Goal: Find specific page/section: Find specific page/section

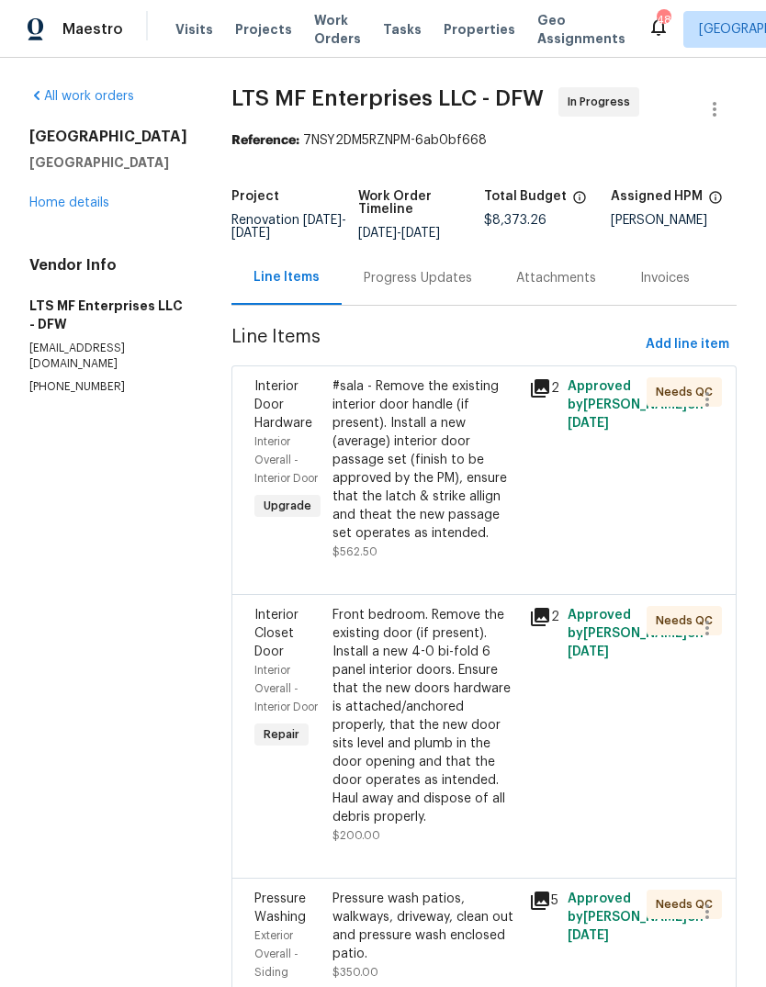
click at [201, 37] on span "Visits" at bounding box center [194, 29] width 38 height 18
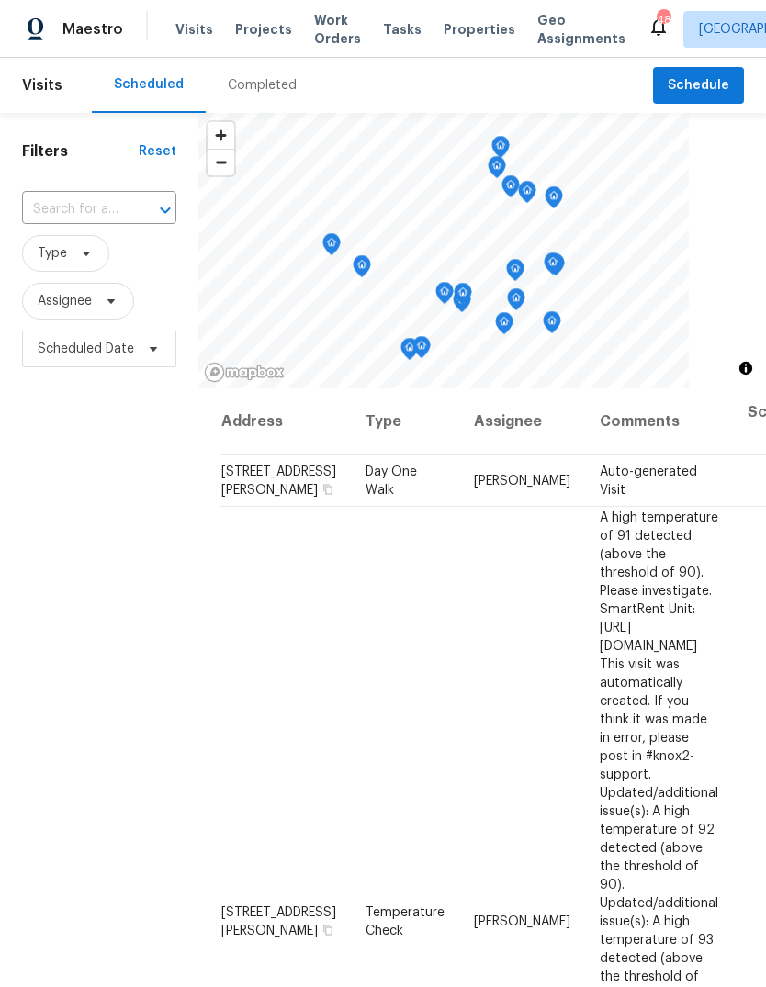
click at [113, 210] on input "text" at bounding box center [73, 210] width 103 height 28
type input "3900 lost"
click at [85, 267] on li "3900 Lost Creek Blvd, Aledo, TX 76008" at bounding box center [97, 252] width 153 height 30
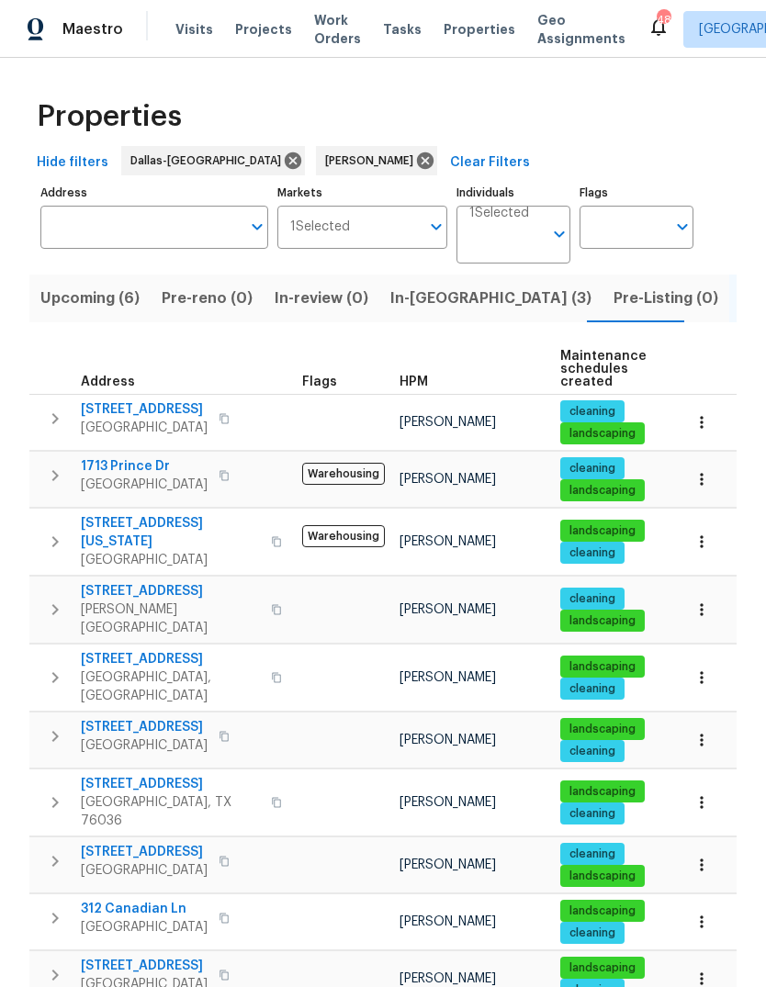
click at [116, 301] on span "Upcoming (6)" at bounding box center [89, 299] width 99 height 26
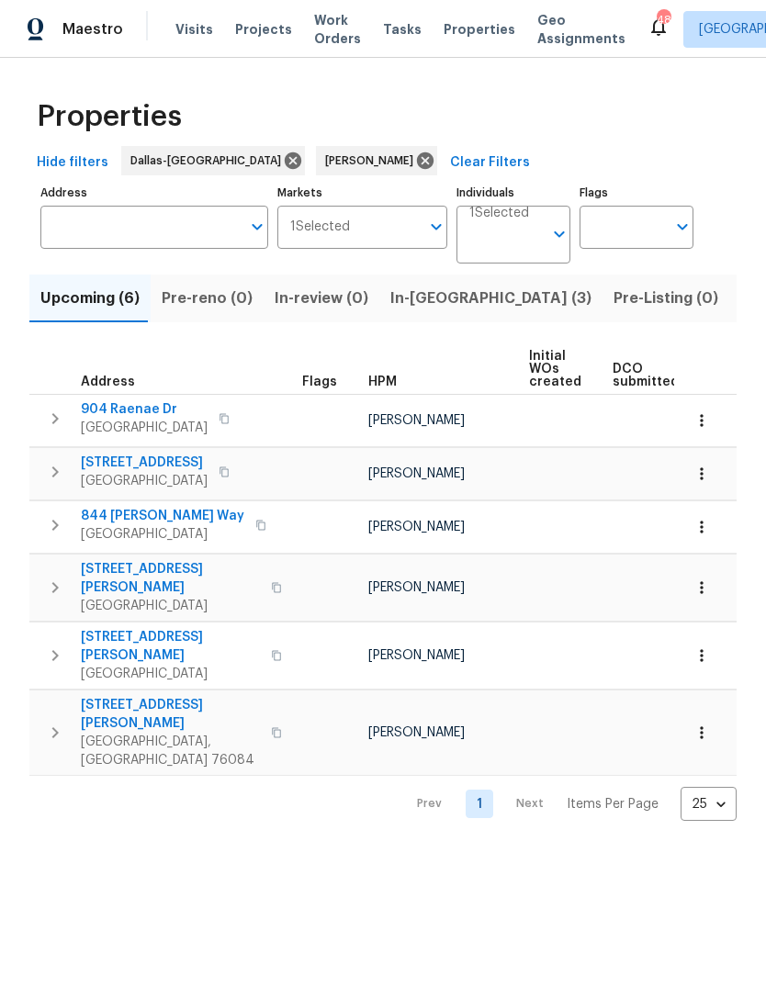
click at [438, 281] on button "In-[GEOGRAPHIC_DATA] (3)" at bounding box center [490, 299] width 223 height 48
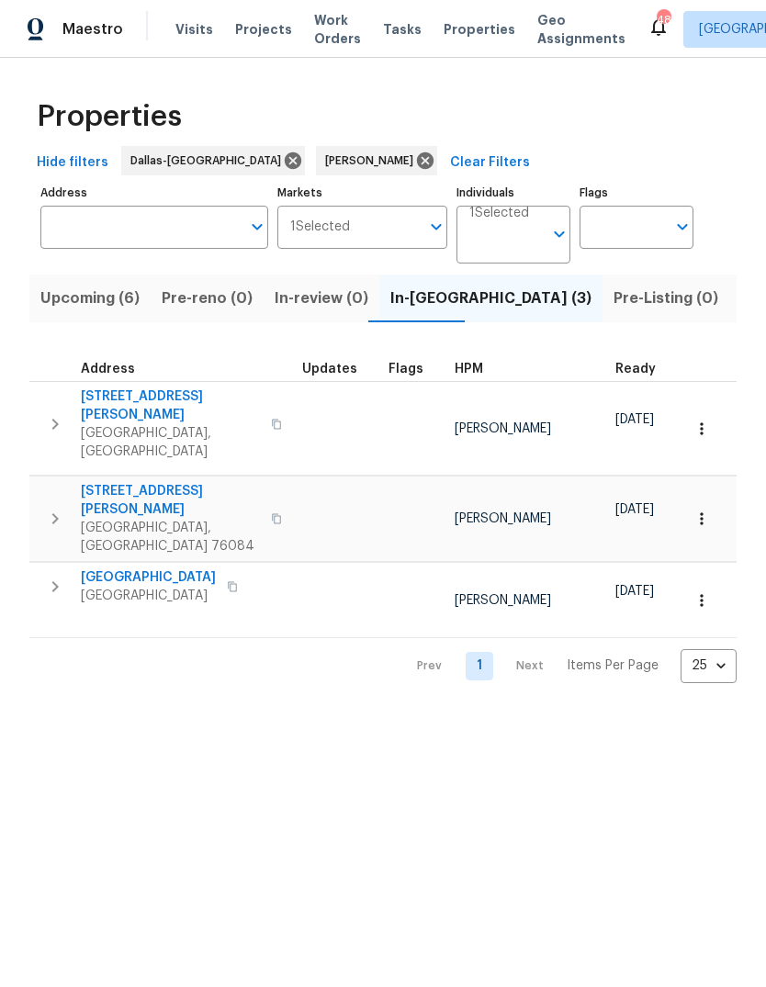
click at [96, 299] on span "Upcoming (6)" at bounding box center [89, 299] width 99 height 26
